Goal: Information Seeking & Learning: Check status

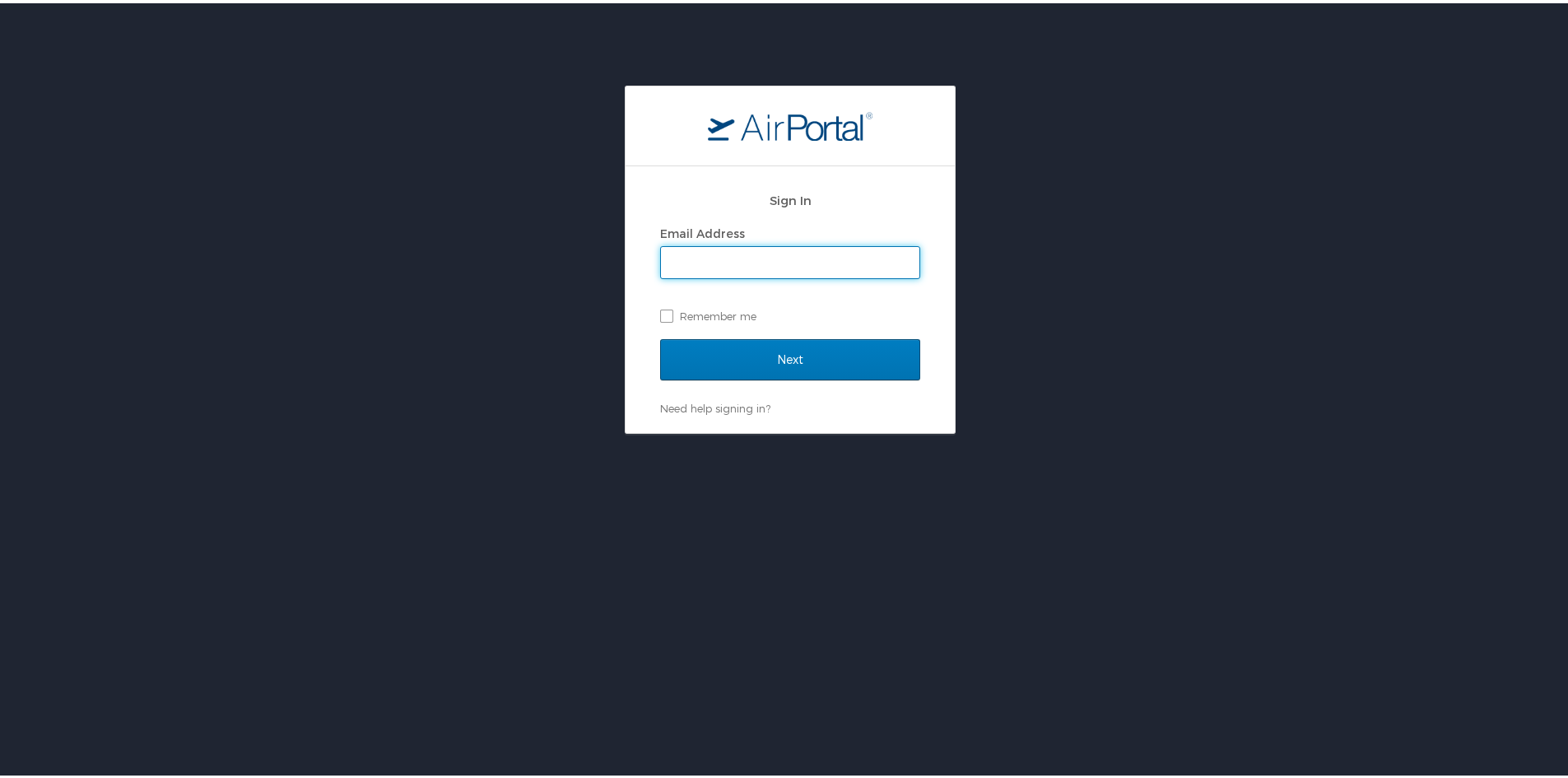
click at [761, 261] on input "Email Address" at bounding box center [790, 259] width 258 height 31
type input "amanda.peck@shipmonk.com"
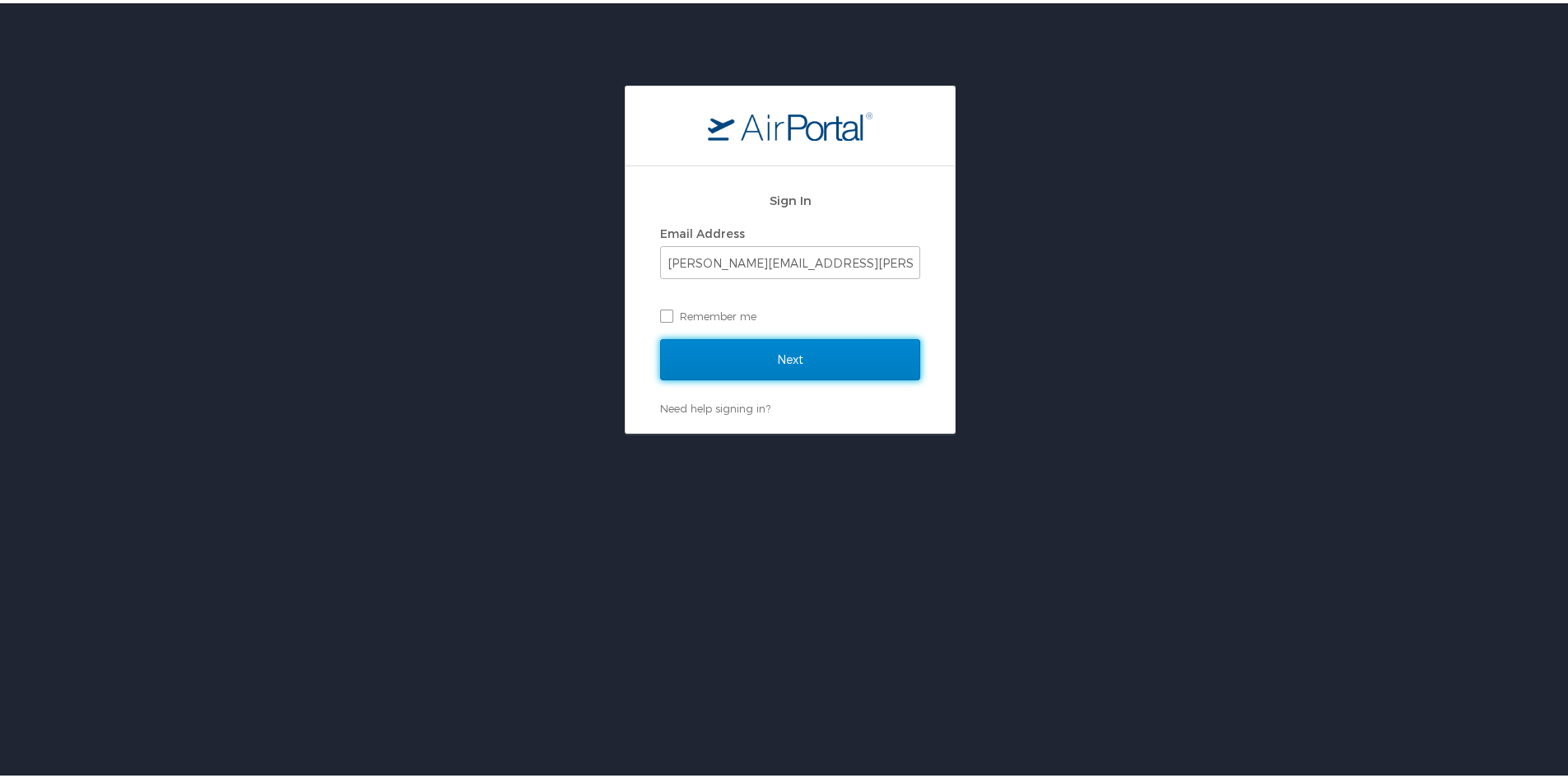
click at [811, 357] on input "Next" at bounding box center [790, 356] width 260 height 41
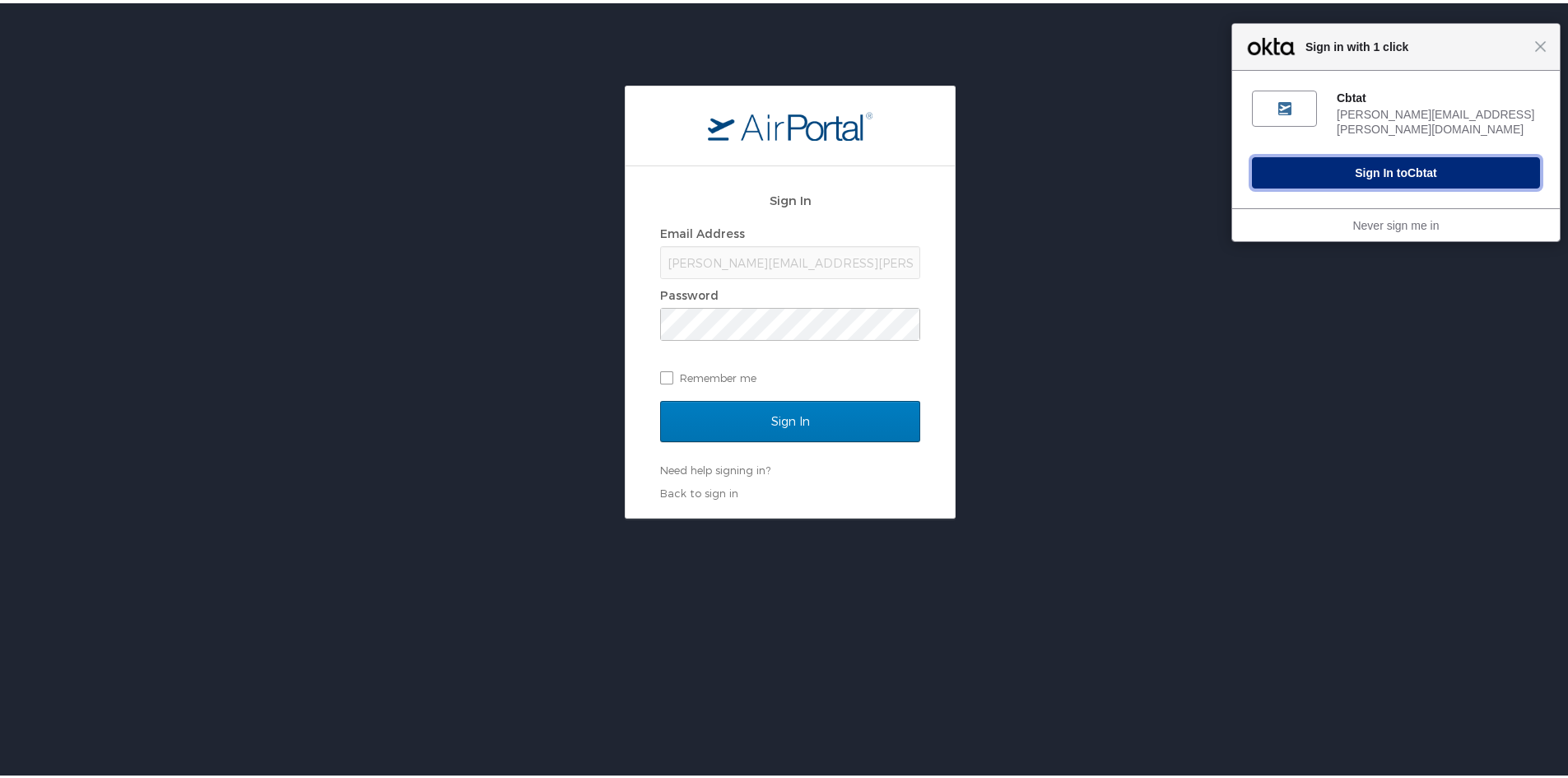
click at [1355, 155] on button "Sign In to Cbtat" at bounding box center [1395, 170] width 288 height 31
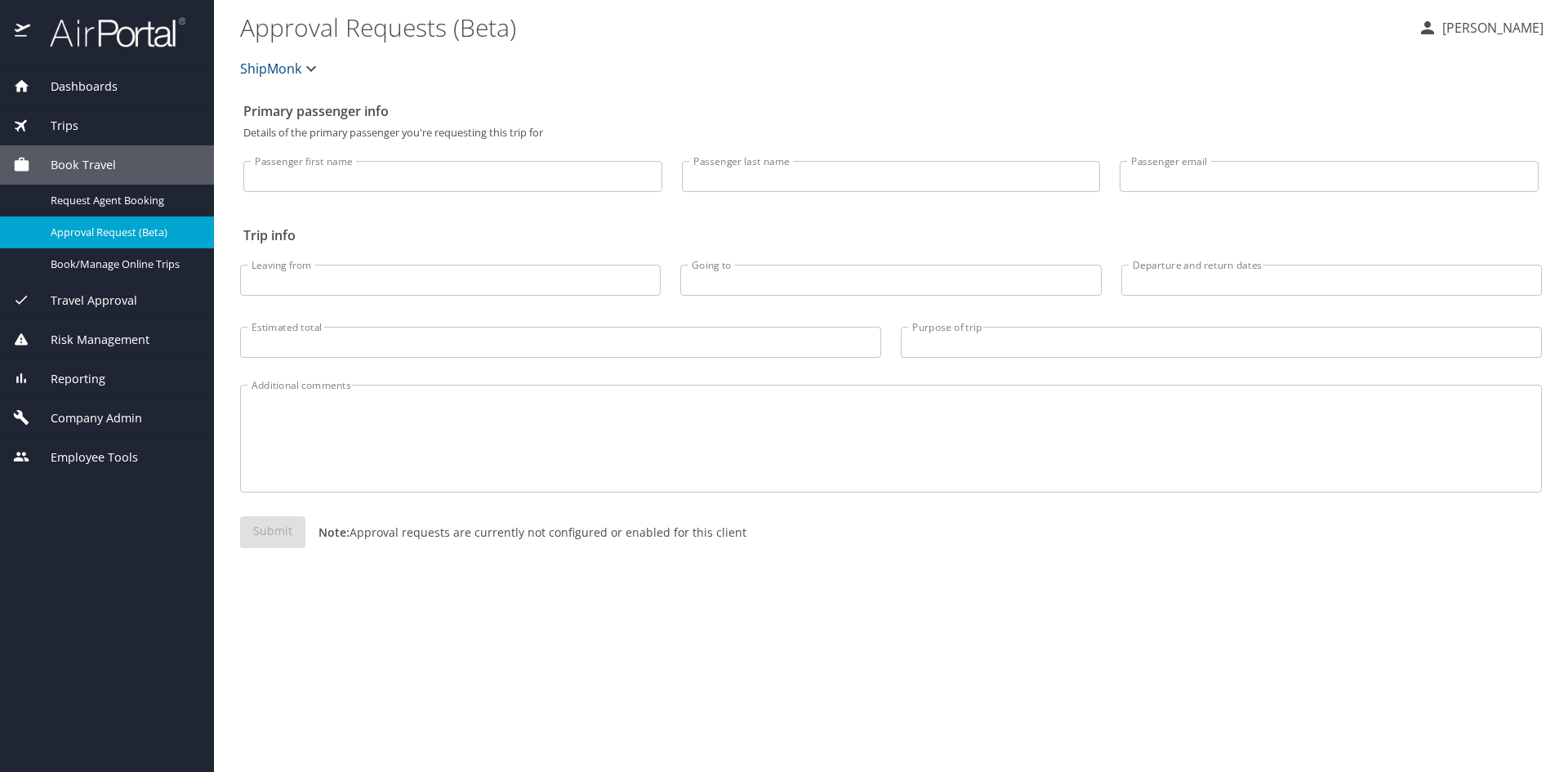
click at [70, 126] on span "Trips" at bounding box center [54, 125] width 48 height 18
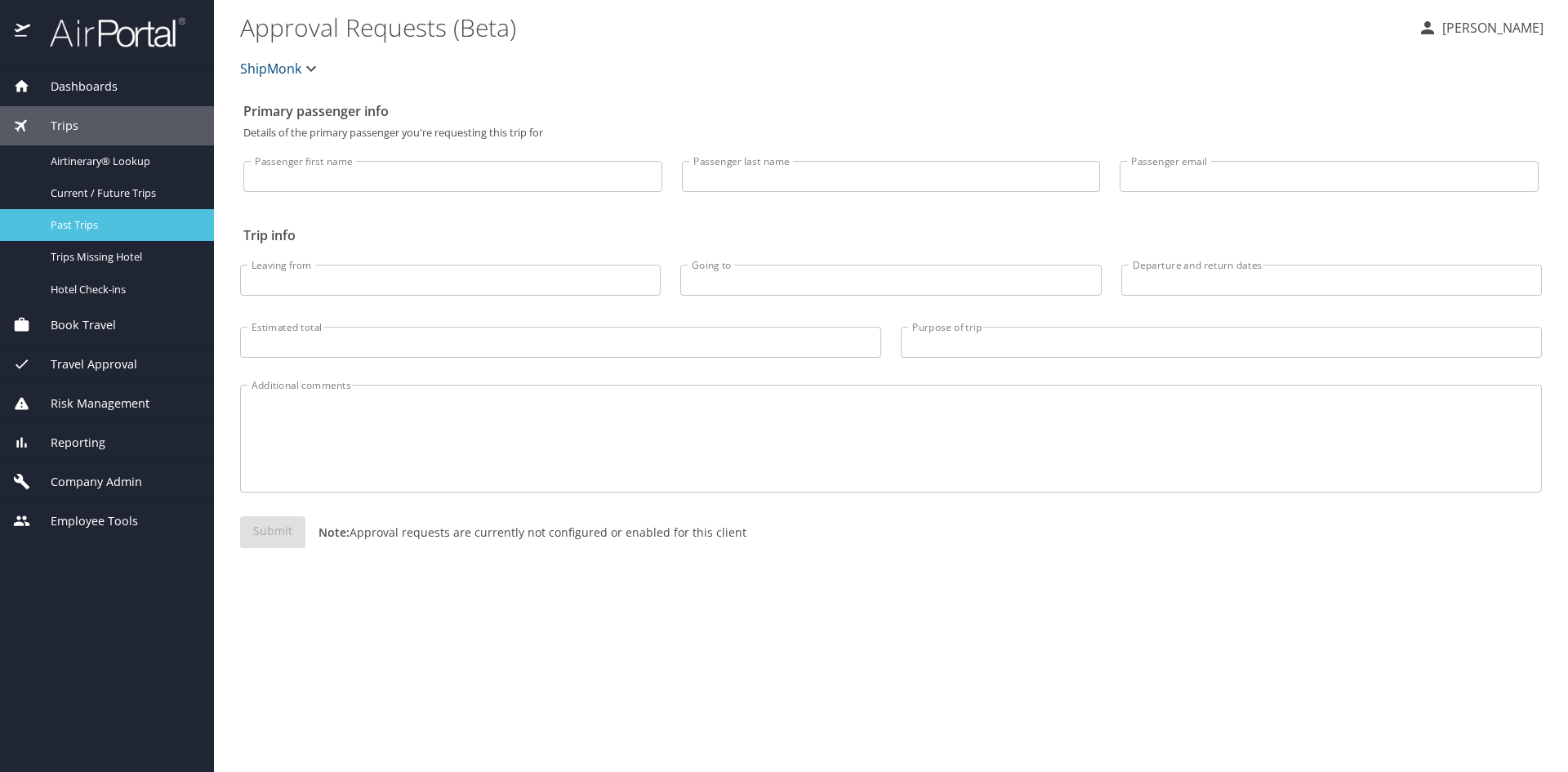
click at [71, 221] on span "Past Trips" at bounding box center [122, 225] width 143 height 15
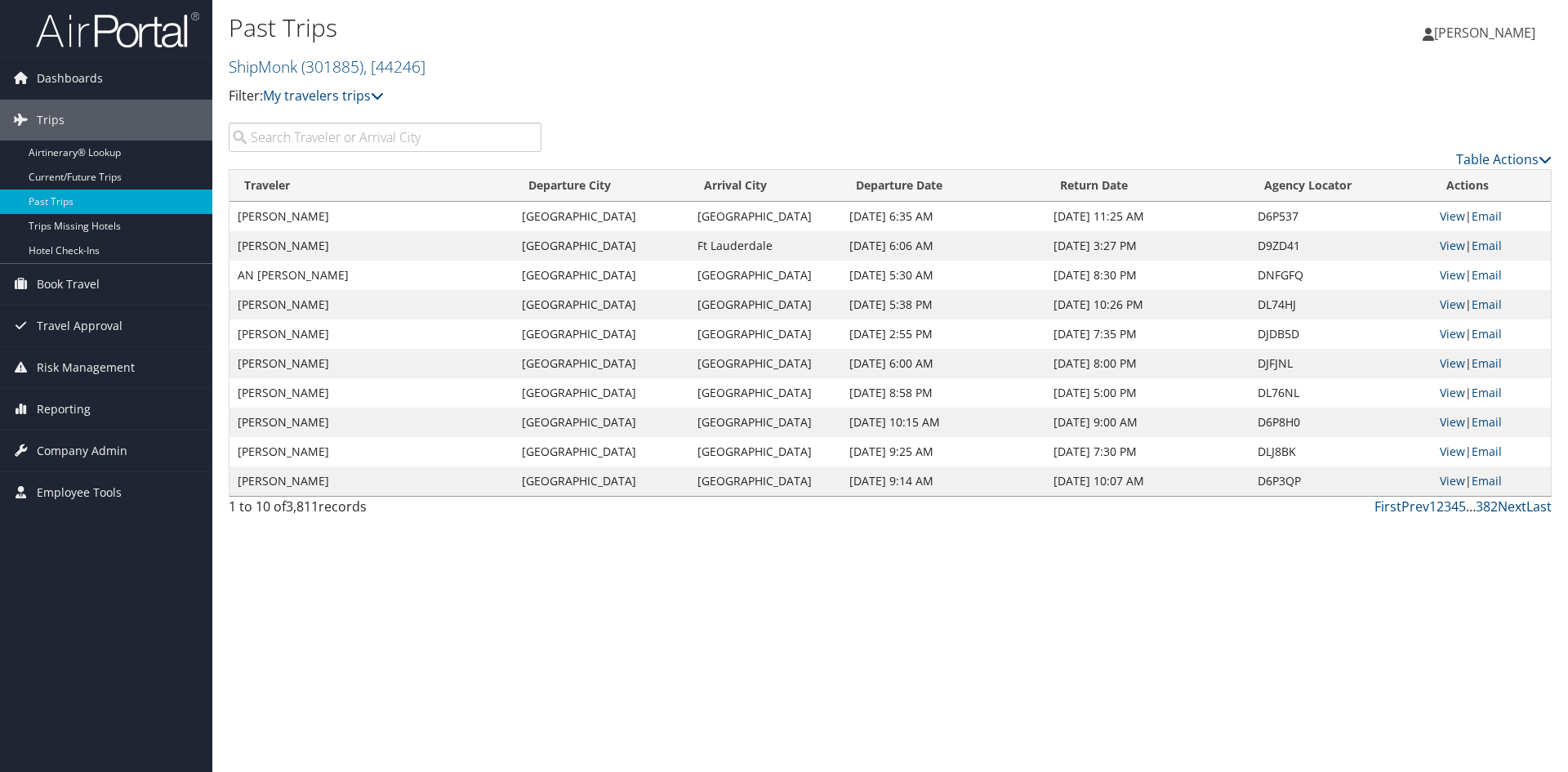
click at [274, 142] on input "search" at bounding box center [384, 137] width 313 height 30
type input "day"
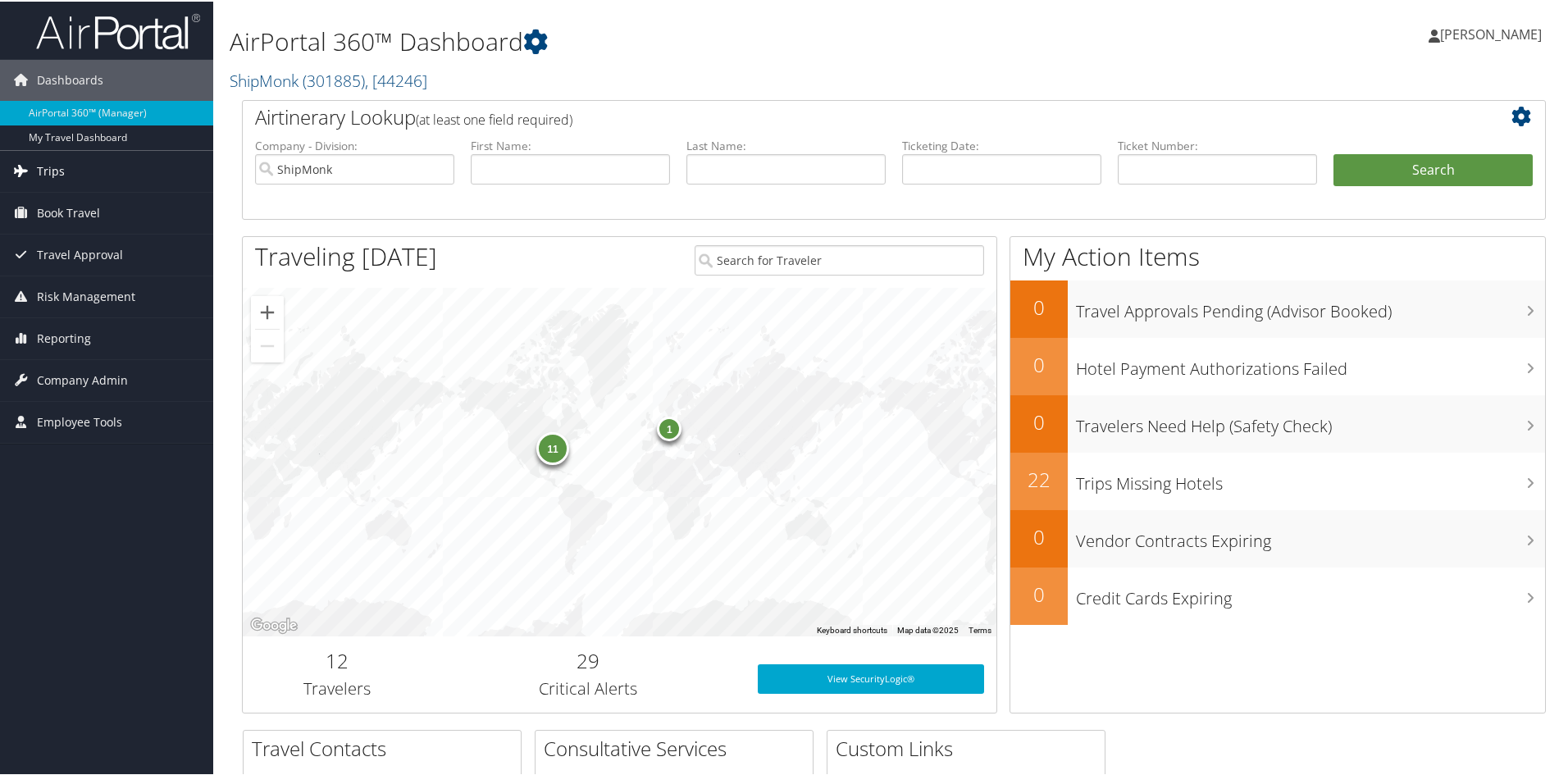
click at [59, 171] on span "Trips" at bounding box center [50, 169] width 28 height 41
